Goal: Obtain resource: Download file/media

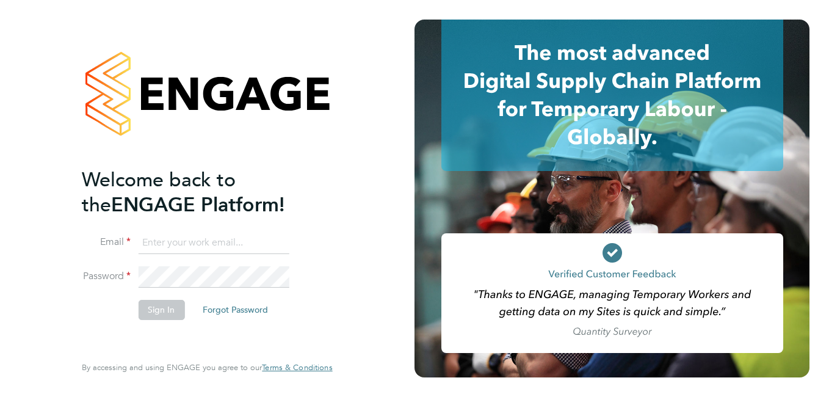
click at [223, 244] on input at bounding box center [213, 243] width 151 height 22
paste input "[EMAIL_ADDRESS][PERSON_NAME][DOMAIN_NAME]"
type input "[EMAIL_ADDRESS][PERSON_NAME][DOMAIN_NAME]"
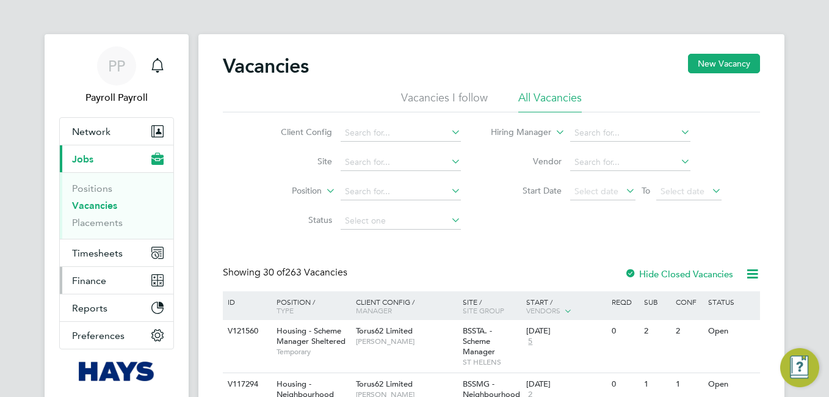
click at [96, 283] on span "Finance" at bounding box center [89, 281] width 34 height 12
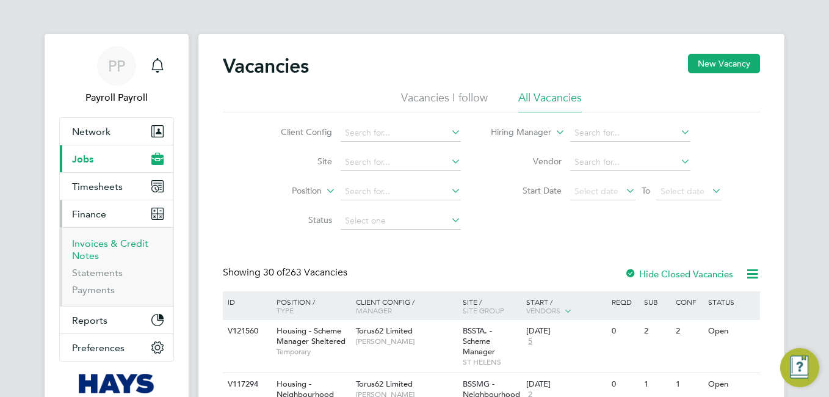
click at [92, 247] on link "Invoices & Credit Notes" at bounding box center [110, 249] width 76 height 24
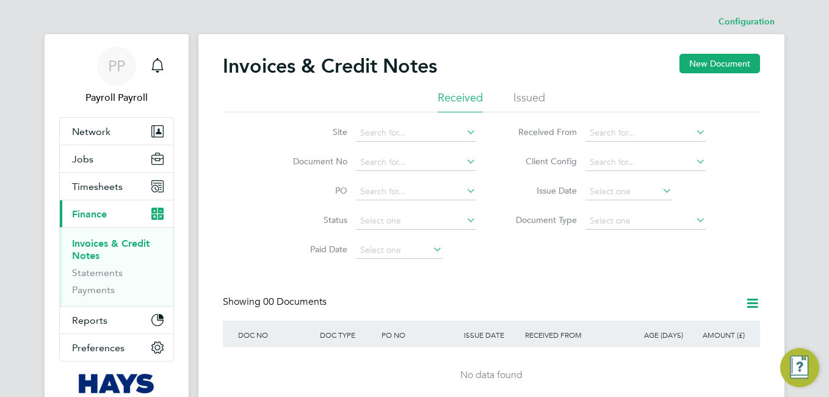
click at [538, 101] on li "Issued" at bounding box center [529, 101] width 32 height 22
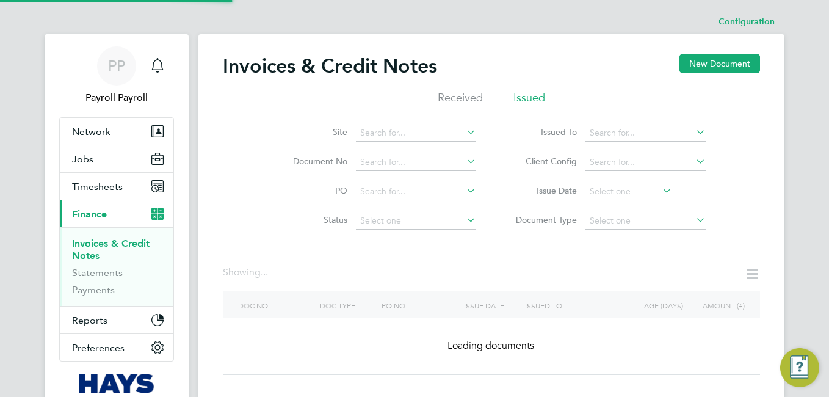
click at [693, 130] on icon at bounding box center [693, 131] width 0 height 17
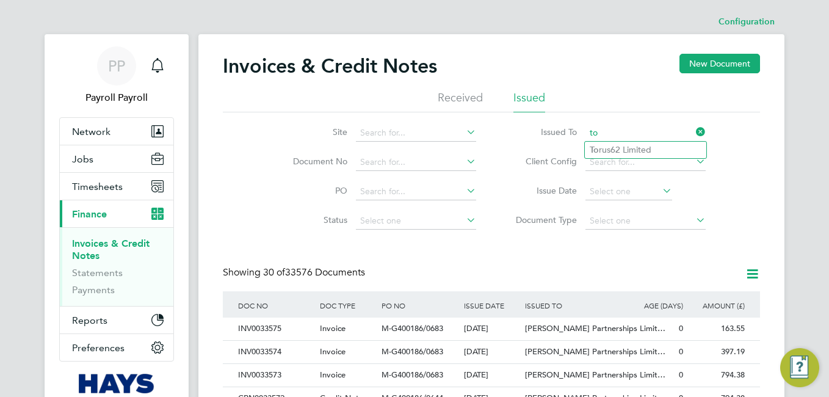
type input "Torus62 Limited"
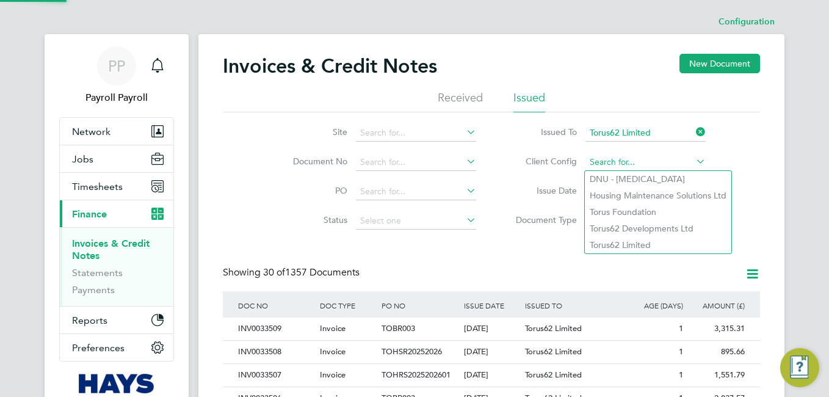
click at [631, 162] on input at bounding box center [645, 162] width 120 height 17
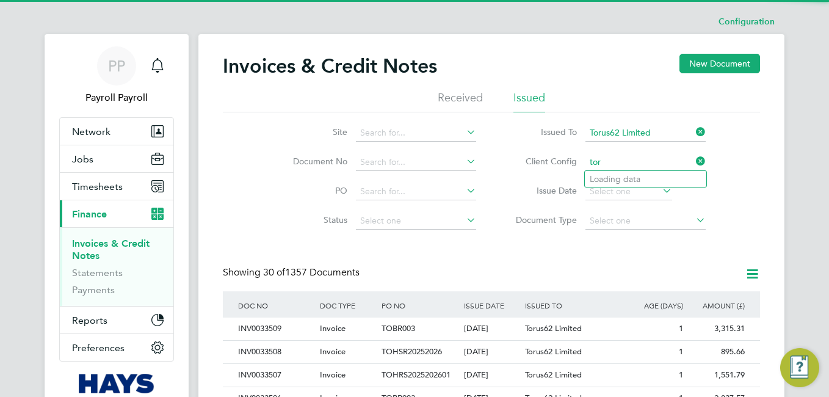
type input "Housing Maintenance Solutions Ltd"
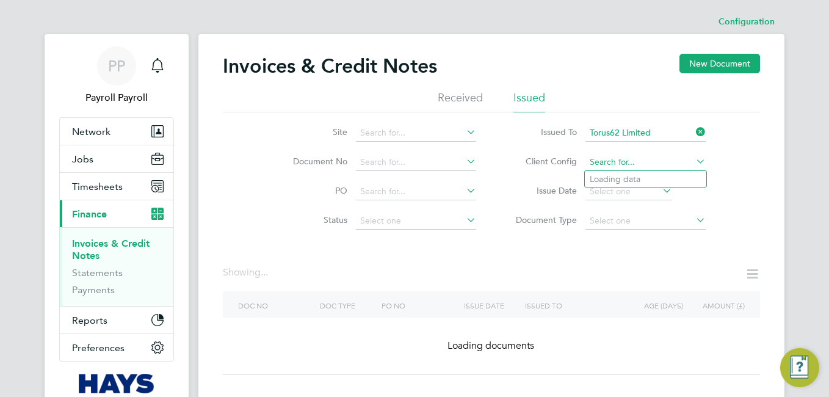
click at [631, 162] on input at bounding box center [645, 162] width 120 height 17
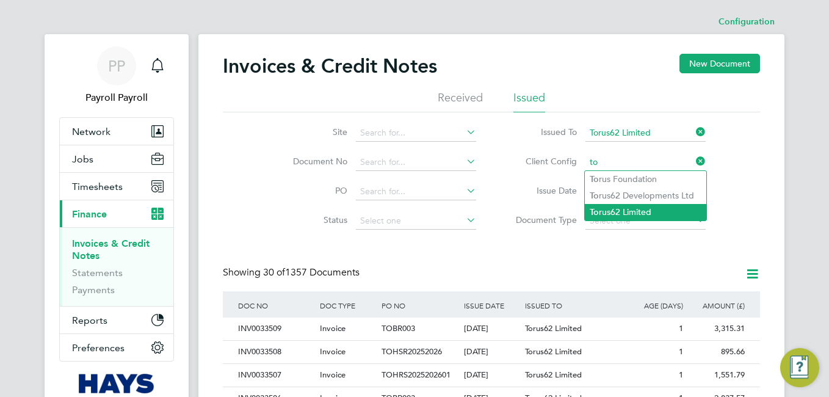
type input "Torus62 Limited"
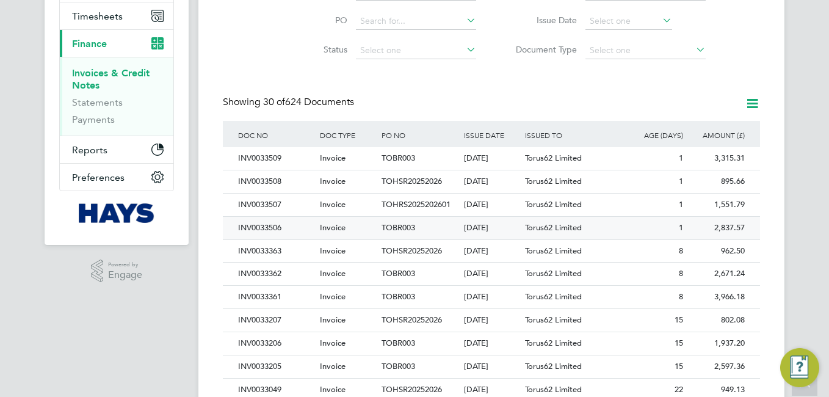
click at [254, 226] on div "INV0033506" at bounding box center [276, 228] width 82 height 23
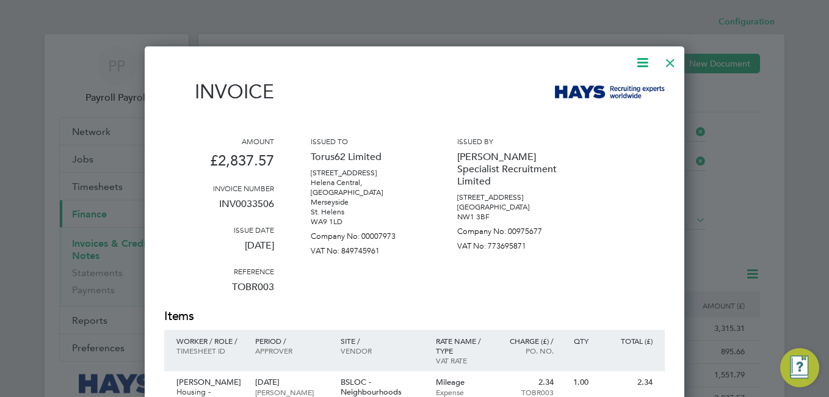
click at [643, 62] on icon at bounding box center [642, 62] width 15 height 15
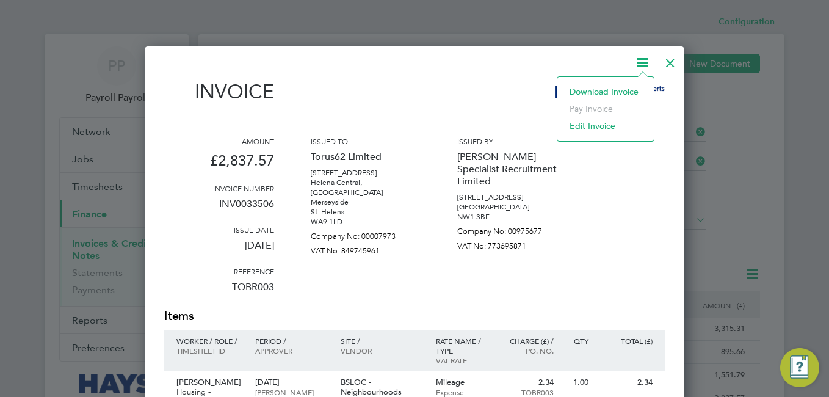
click at [610, 90] on li "Download Invoice" at bounding box center [605, 91] width 84 height 17
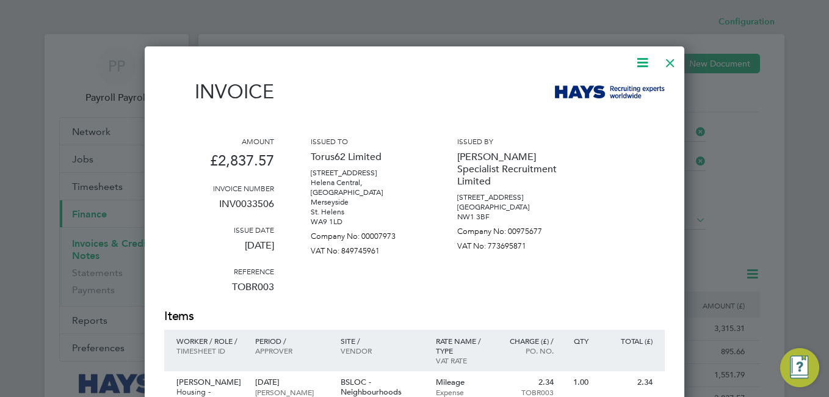
click at [476, 110] on div "Invoice" at bounding box center [414, 97] width 501 height 35
click at [671, 63] on div at bounding box center [670, 60] width 22 height 22
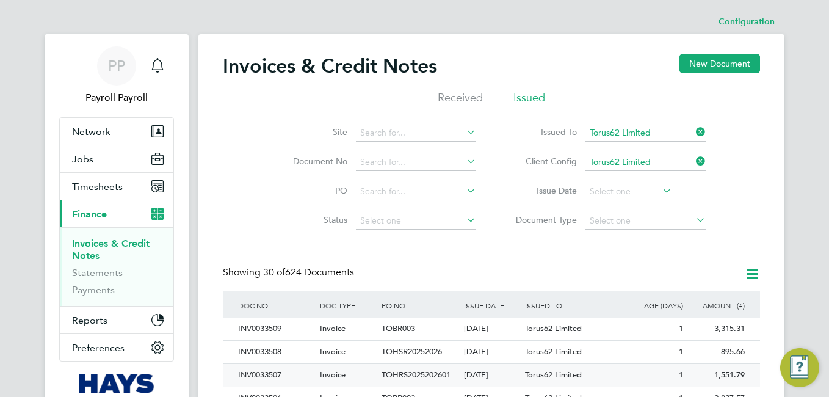
click at [270, 375] on div "INV0033507" at bounding box center [276, 375] width 82 height 23
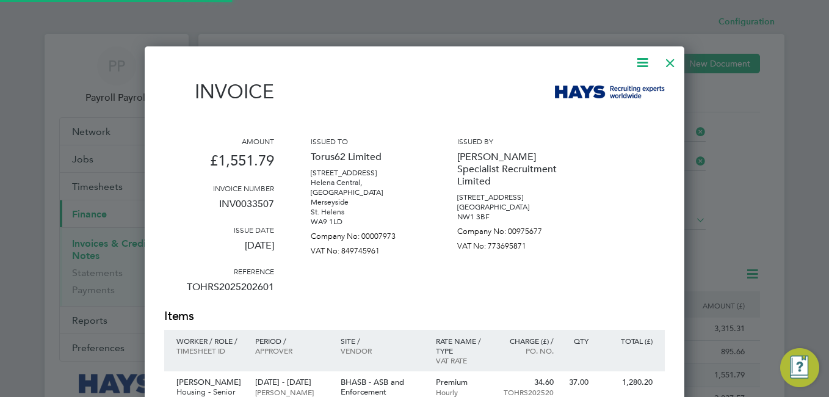
scroll to position [722, 540]
click at [672, 69] on div at bounding box center [670, 60] width 22 height 22
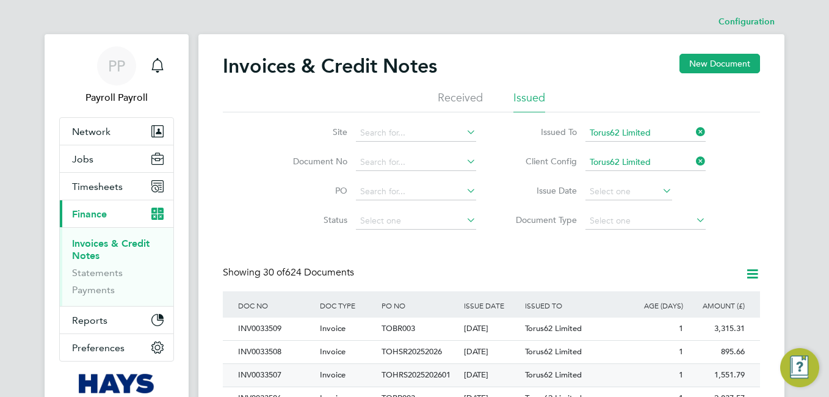
click at [266, 375] on div "INV0033507" at bounding box center [276, 375] width 82 height 23
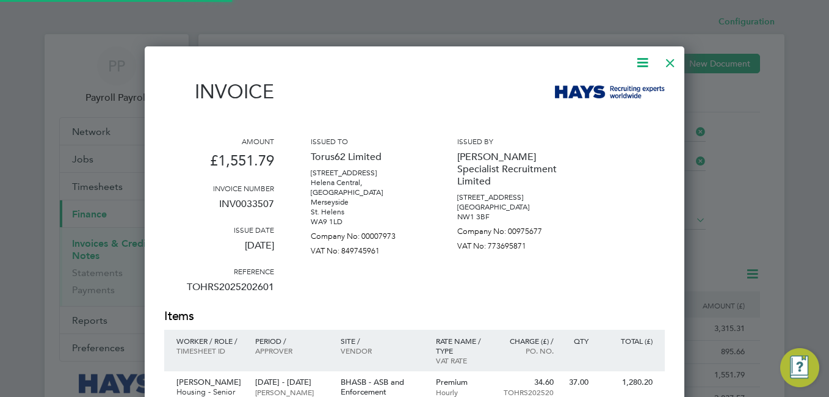
scroll to position [722, 540]
click at [638, 64] on icon at bounding box center [642, 62] width 15 height 15
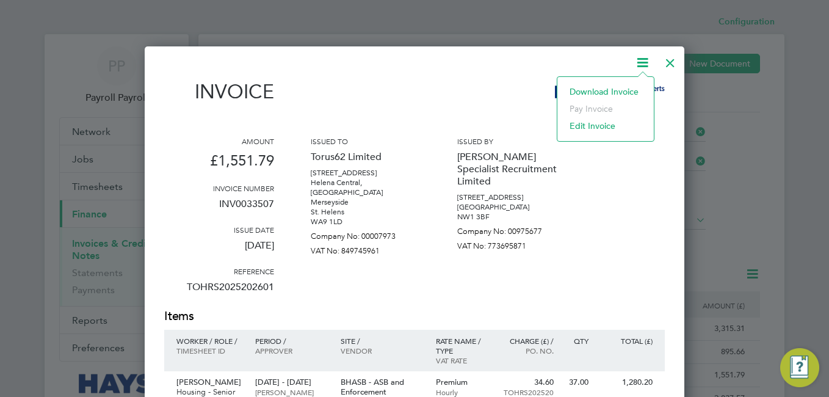
click at [569, 93] on li "Download Invoice" at bounding box center [605, 91] width 84 height 17
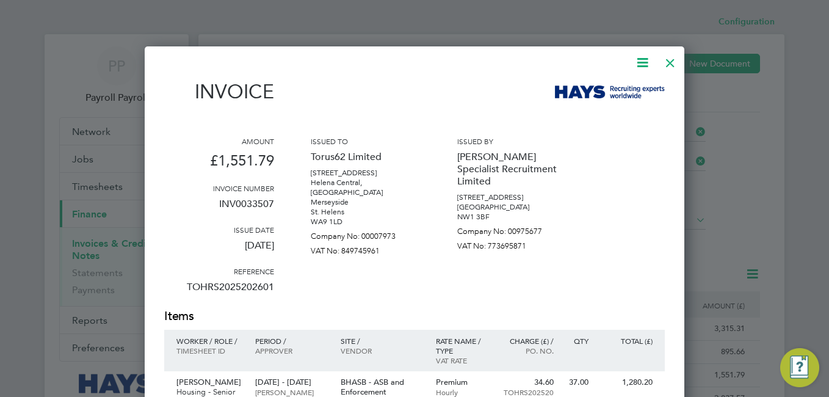
click at [670, 61] on div at bounding box center [670, 60] width 22 height 22
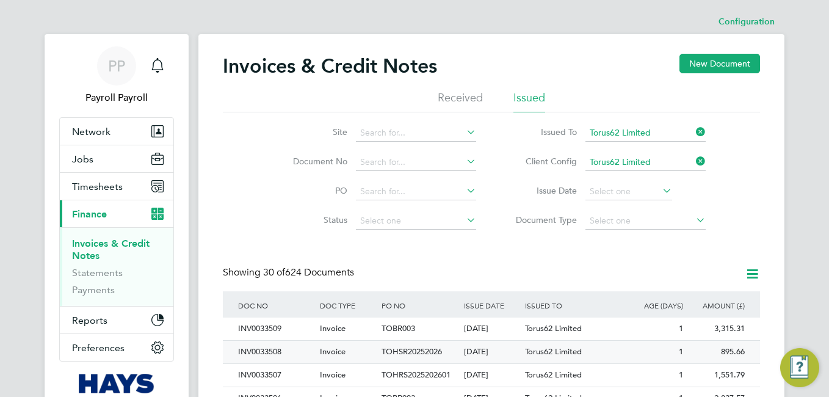
click at [277, 350] on div "INV0033508" at bounding box center [276, 352] width 82 height 23
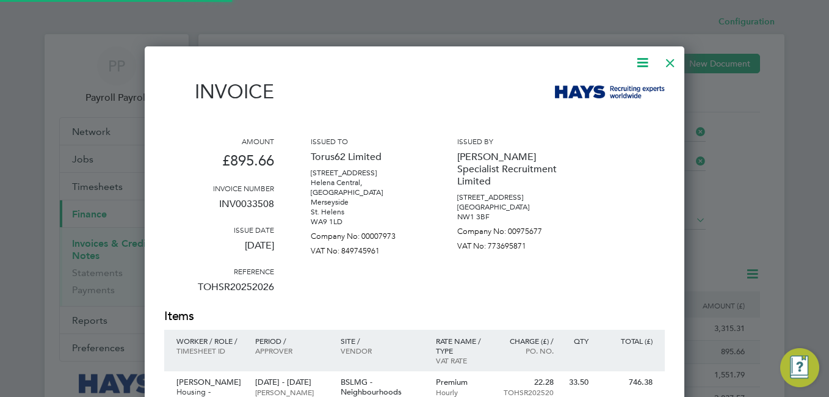
scroll to position [641, 540]
click at [638, 63] on icon at bounding box center [642, 62] width 15 height 15
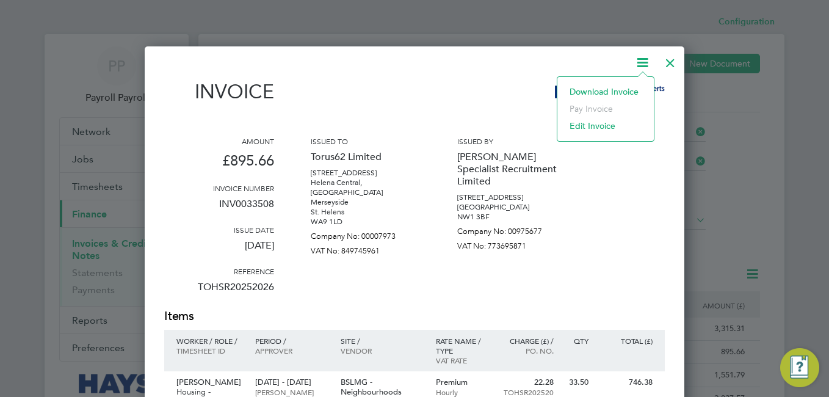
click at [580, 91] on li "Download Invoice" at bounding box center [605, 91] width 84 height 17
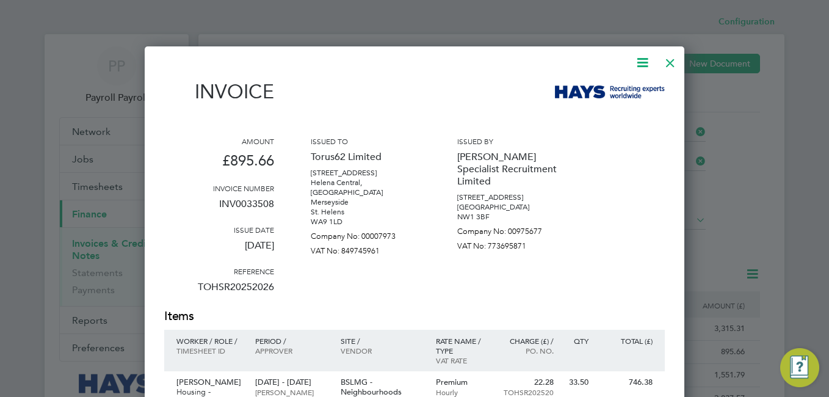
click at [505, 75] on div "Invoice Amount £895.66 Invoice number INV0033508 Issue date 01 Oct 2025 Referen…" at bounding box center [414, 370] width 501 height 631
click at [666, 65] on div at bounding box center [670, 60] width 22 height 22
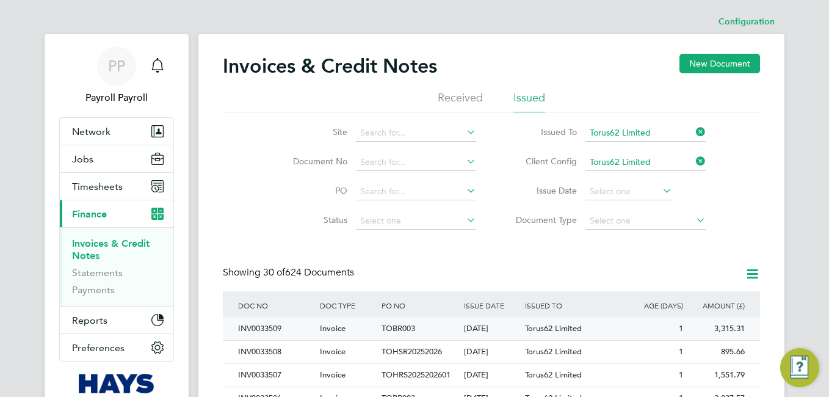
click at [246, 328] on div "INV0033509" at bounding box center [276, 328] width 82 height 23
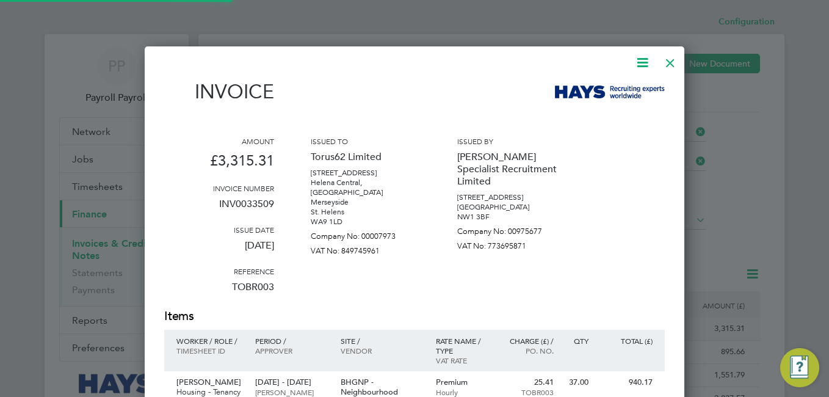
scroll to position [1134, 540]
click at [643, 61] on icon at bounding box center [642, 62] width 15 height 15
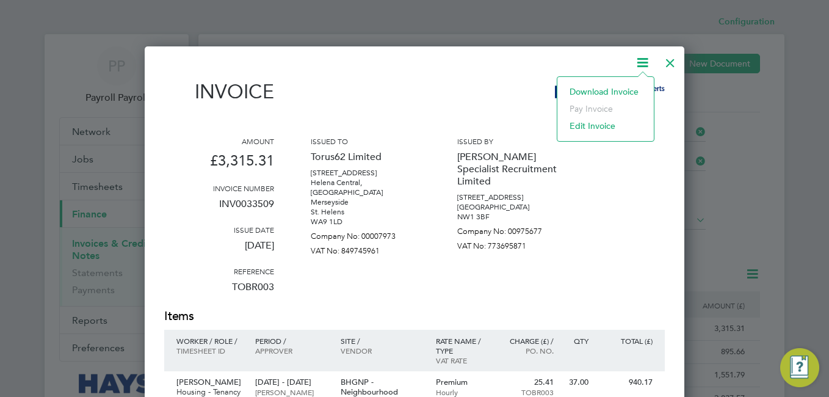
click at [586, 89] on li "Download Invoice" at bounding box center [605, 91] width 84 height 17
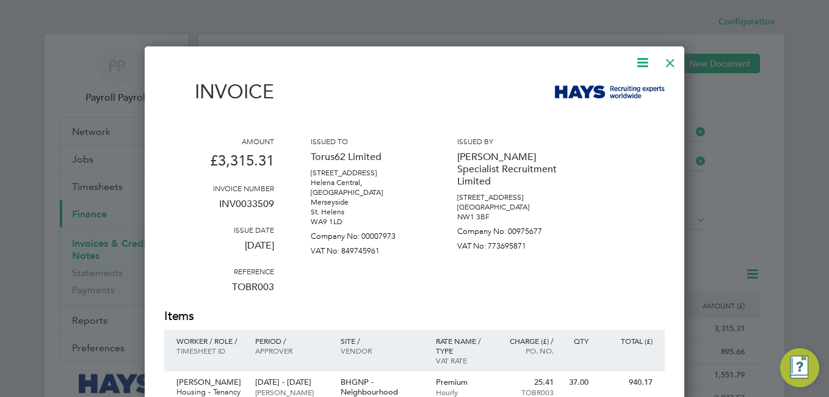
click at [476, 21] on div at bounding box center [414, 198] width 829 height 397
